Goal: Information Seeking & Learning: Learn about a topic

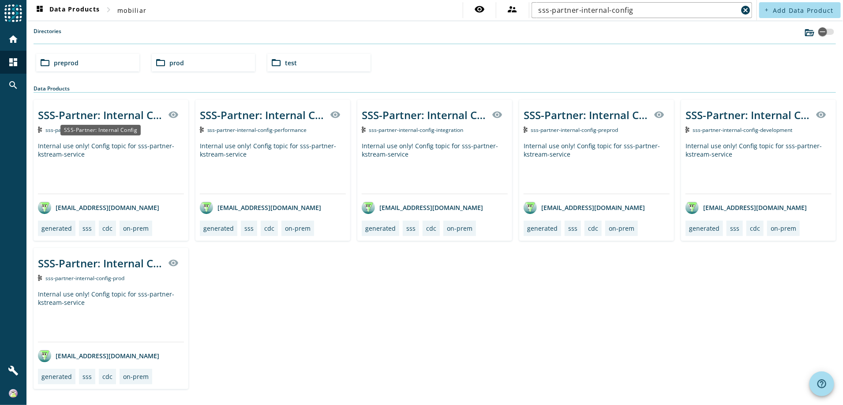
click at [112, 113] on div "SSS-Partner: Internal Config" at bounding box center [100, 115] width 125 height 15
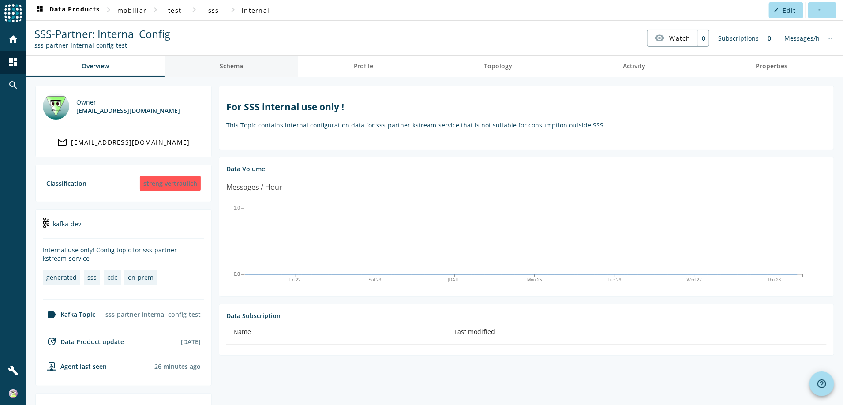
click at [239, 72] on span "Schema" at bounding box center [231, 66] width 23 height 21
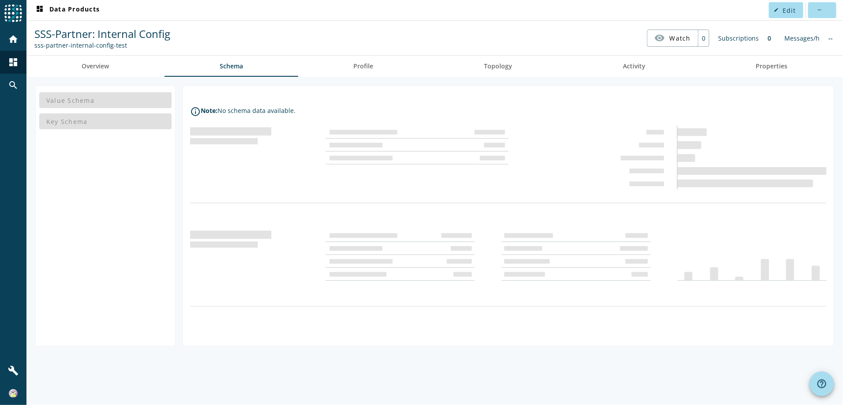
click at [108, 99] on div "Value Schema" at bounding box center [105, 100] width 132 height 21
drag, startPoint x: 100, startPoint y: 121, endPoint x: 91, endPoint y: 103, distance: 20.3
click at [100, 120] on div "Key Schema" at bounding box center [105, 121] width 132 height 21
click at [89, 101] on div "Value Schema" at bounding box center [105, 100] width 132 height 21
drag, startPoint x: 82, startPoint y: 123, endPoint x: 81, endPoint y: 117, distance: 6.2
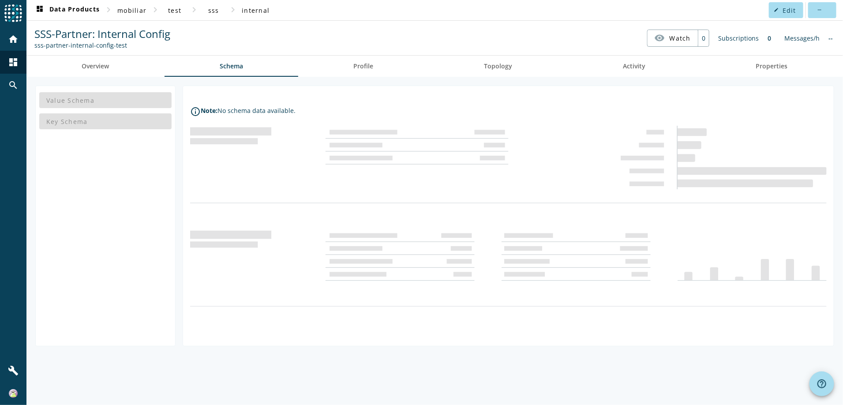
click at [82, 122] on div "Key Schema" at bounding box center [105, 121] width 132 height 21
drag, startPoint x: 355, startPoint y: 136, endPoint x: 346, endPoint y: 137, distance: 8.5
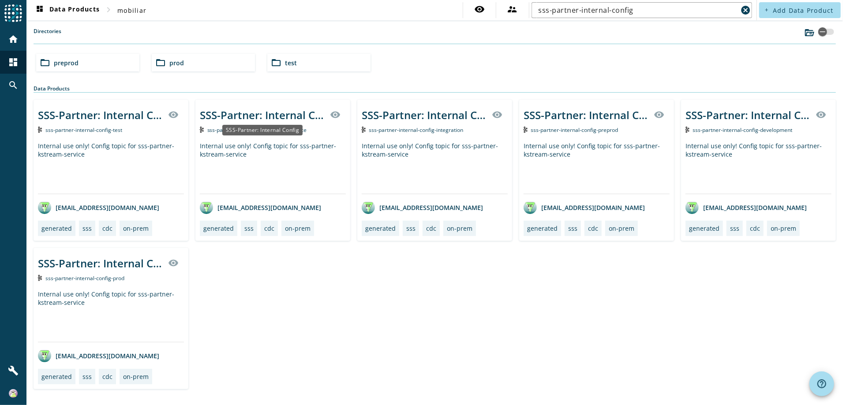
click at [288, 110] on div "SSS-Partner: Internal Config" at bounding box center [262, 115] width 125 height 15
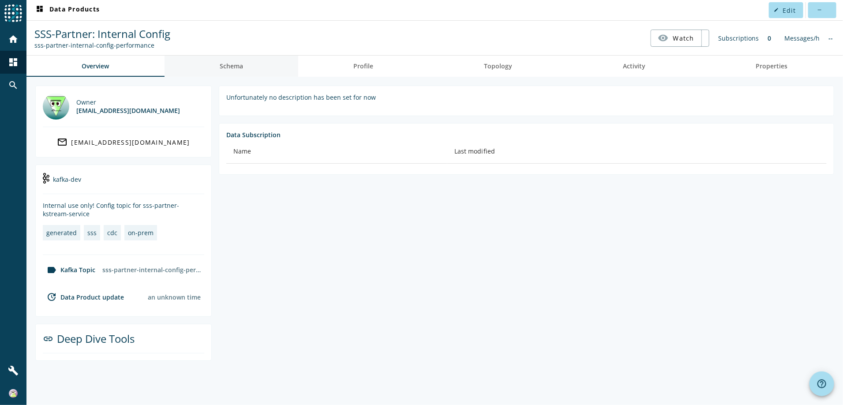
click at [226, 63] on span "Schema" at bounding box center [231, 66] width 23 height 6
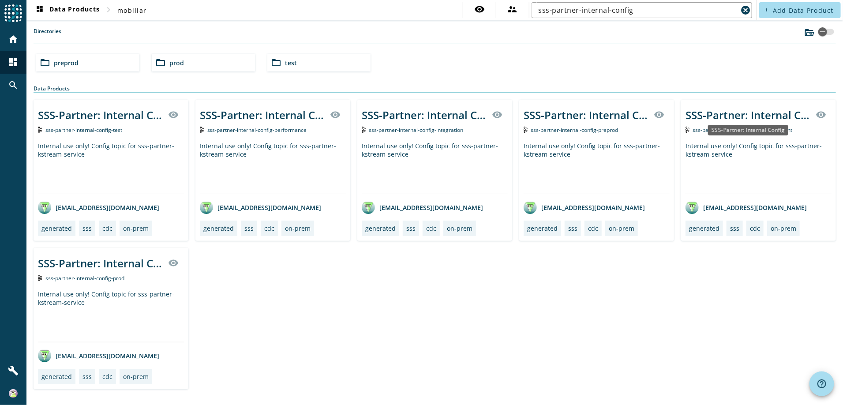
click at [739, 125] on div "SSS-Partner: Internal Config" at bounding box center [748, 130] width 80 height 11
click at [740, 117] on div "SSS-Partner: Internal Config" at bounding box center [748, 115] width 125 height 15
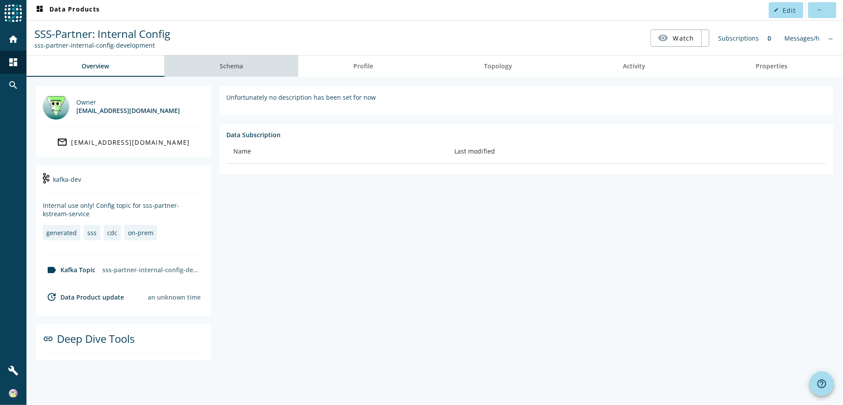
click at [229, 63] on span "Schema" at bounding box center [231, 66] width 23 height 6
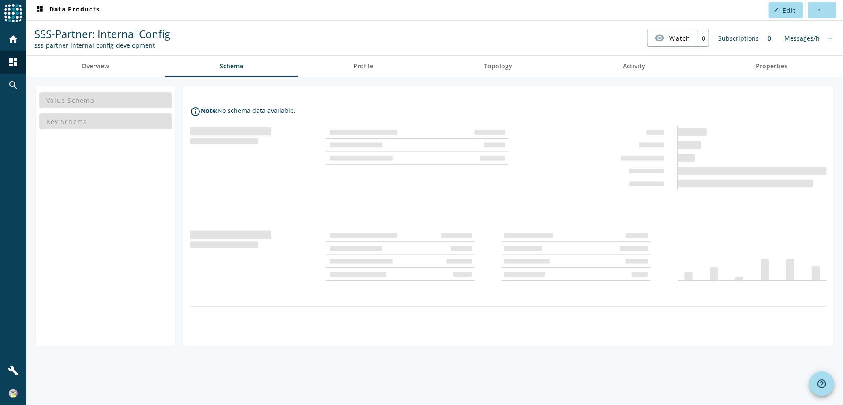
click at [113, 285] on div "Value Schema Key Schema" at bounding box center [105, 216] width 140 height 261
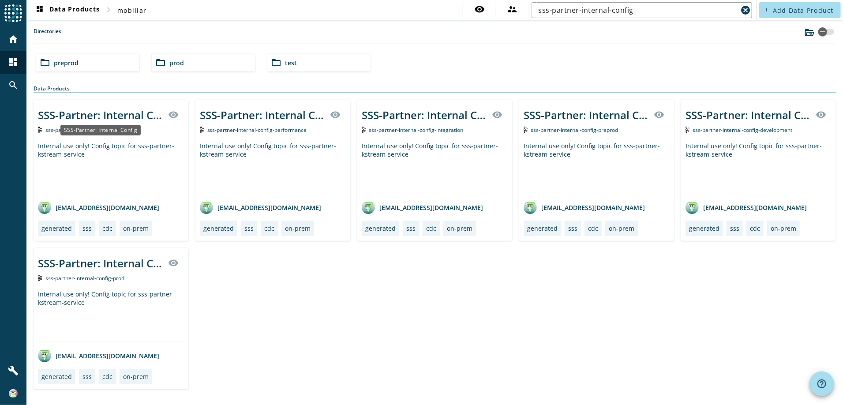
click at [117, 117] on div "SSS-Partner: Internal Config" at bounding box center [100, 115] width 125 height 15
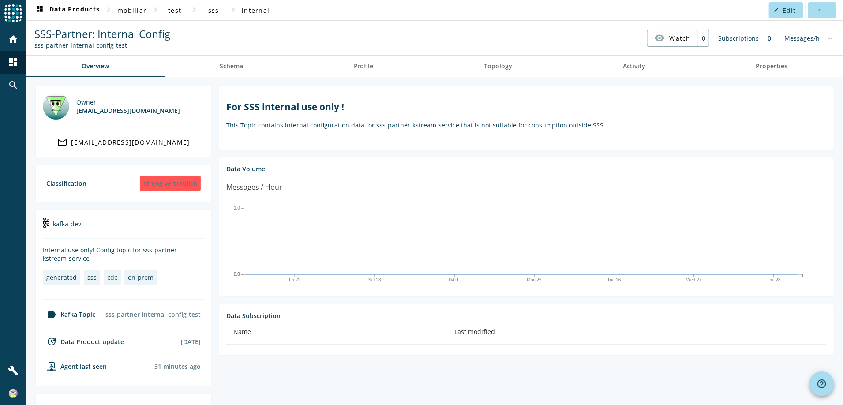
scroll to position [145, 0]
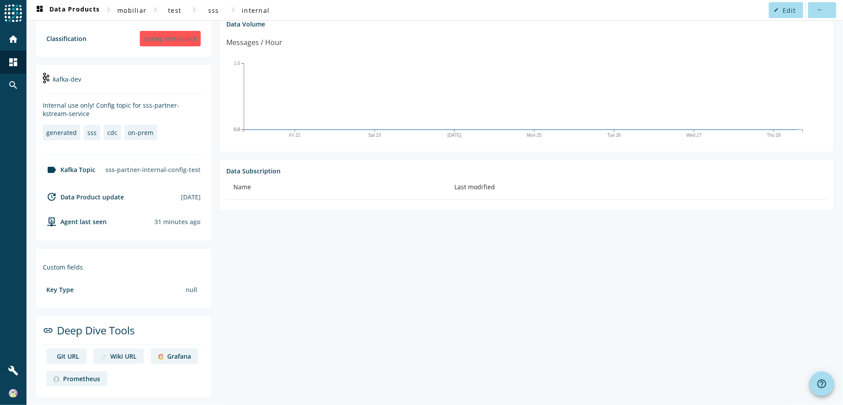
click at [174, 356] on div "Grafana" at bounding box center [179, 356] width 24 height 8
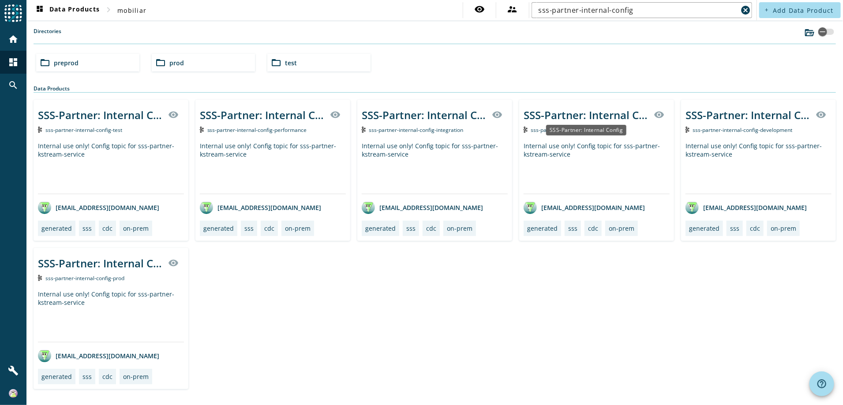
click at [561, 114] on div "SSS-Partner: Internal Config" at bounding box center [586, 115] width 125 height 15
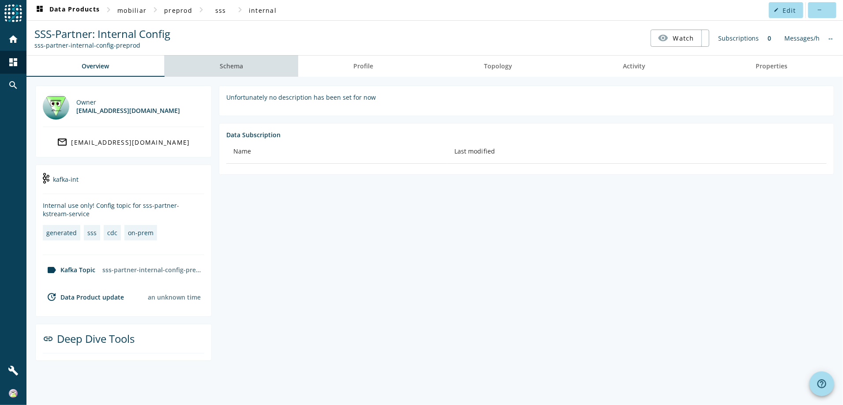
click at [223, 68] on span "Schema" at bounding box center [231, 66] width 23 height 6
